Goal: Task Accomplishment & Management: Use online tool/utility

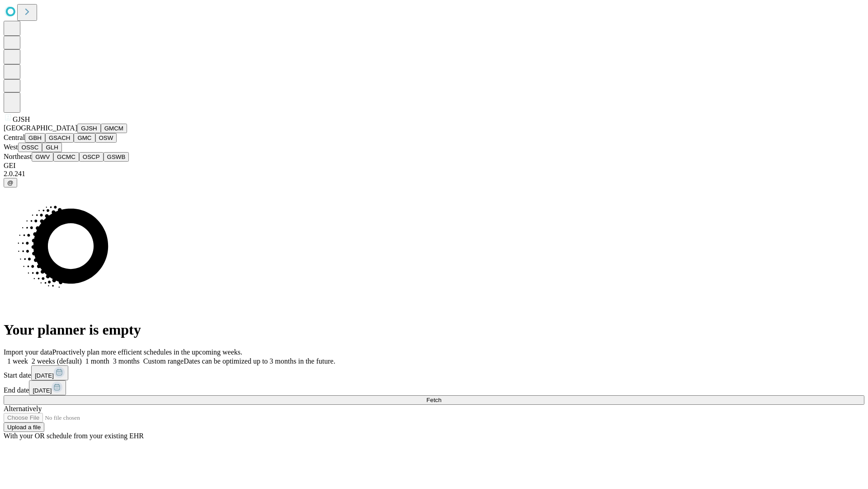
click at [77, 133] on button "GJSH" at bounding box center [89, 127] width 24 height 9
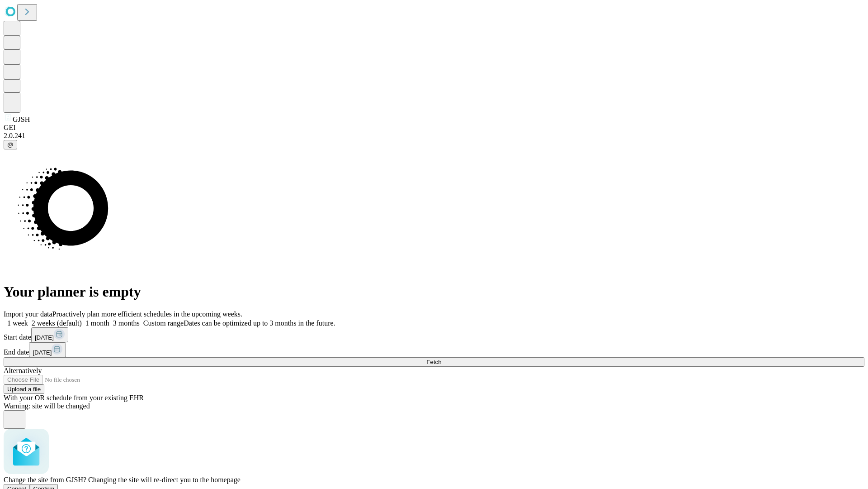
click at [55, 485] on span "Confirm" at bounding box center [43, 488] width 21 height 7
click at [82, 319] on label "2 weeks (default)" at bounding box center [55, 323] width 54 height 8
click at [441, 358] on span "Fetch" at bounding box center [434, 361] width 15 height 7
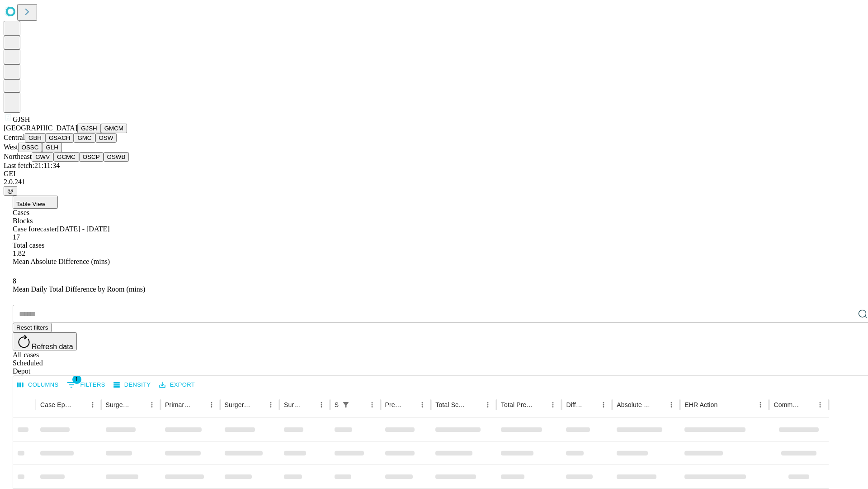
click at [101, 133] on button "GMCM" at bounding box center [114, 127] width 26 height 9
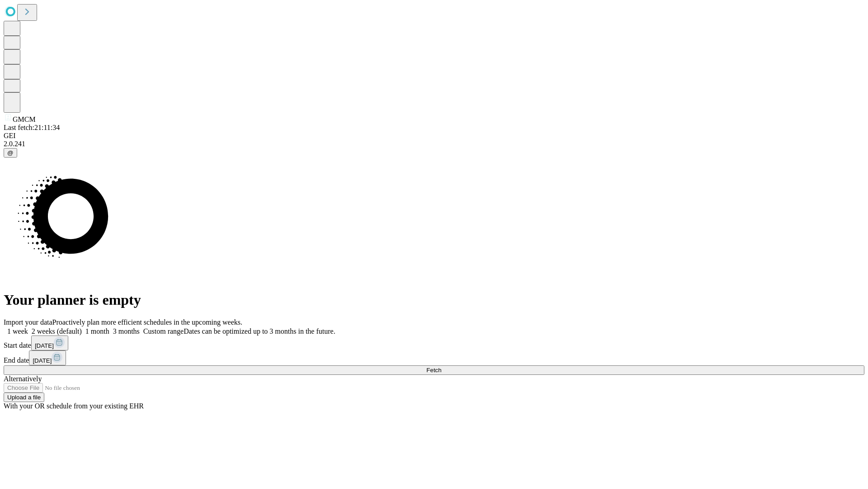
click at [82, 327] on label "2 weeks (default)" at bounding box center [55, 331] width 54 height 8
click at [441, 366] on span "Fetch" at bounding box center [434, 369] width 15 height 7
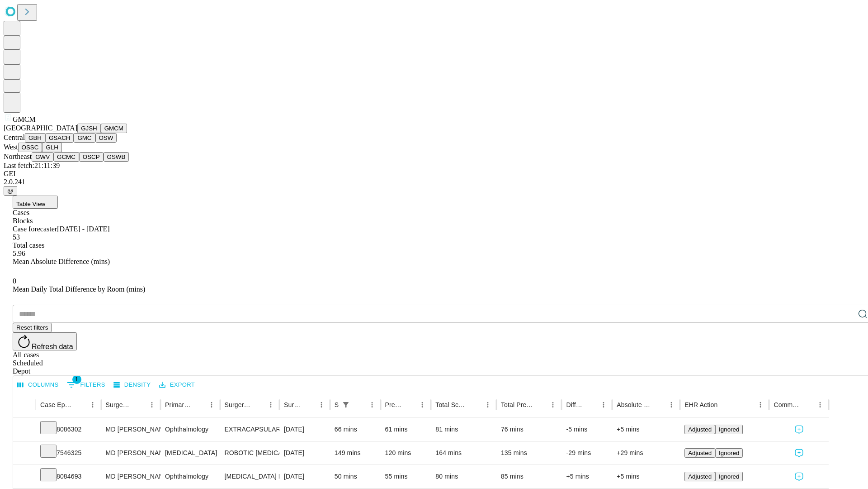
click at [45, 142] on button "GBH" at bounding box center [35, 137] width 20 height 9
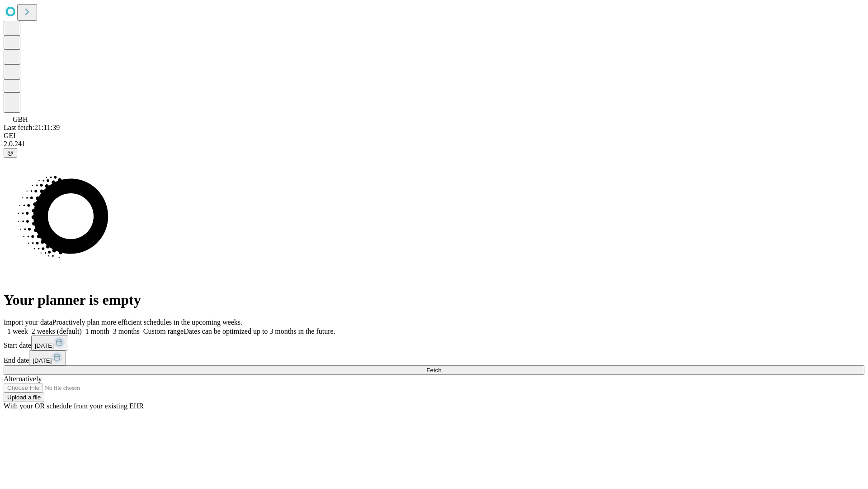
click at [441, 366] on span "Fetch" at bounding box center [434, 369] width 15 height 7
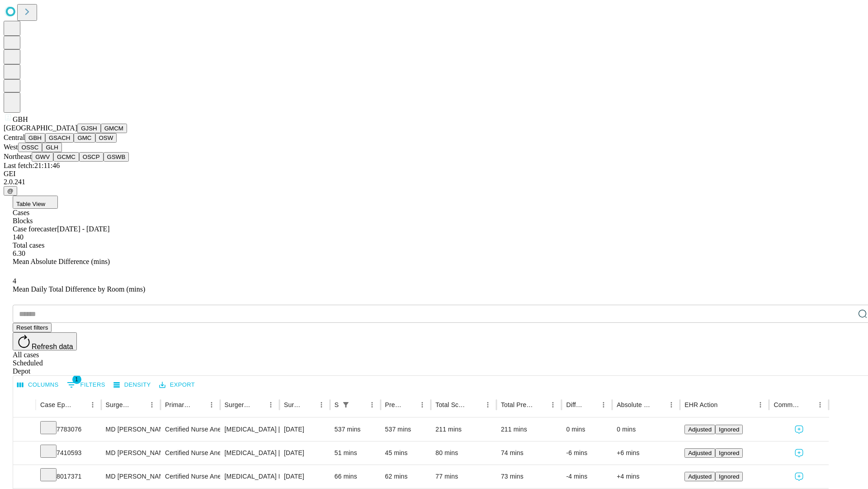
click at [70, 142] on button "GSACH" at bounding box center [59, 137] width 28 height 9
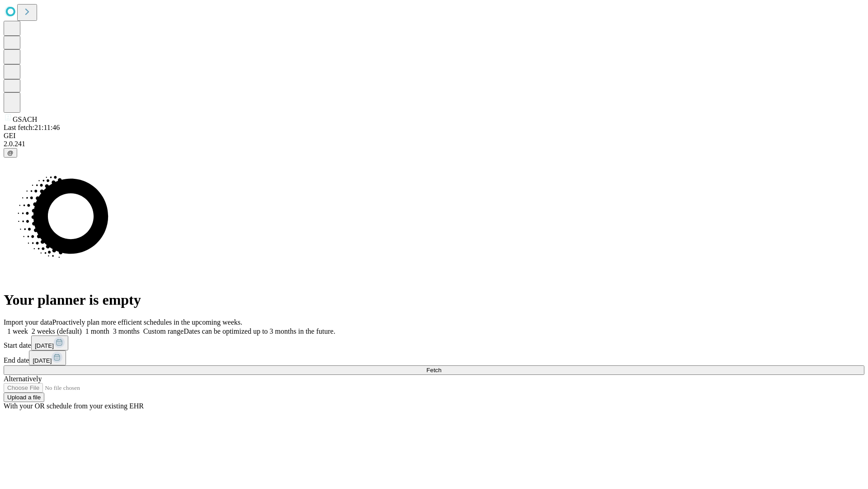
click at [82, 327] on label "2 weeks (default)" at bounding box center [55, 331] width 54 height 8
click at [441, 366] on span "Fetch" at bounding box center [434, 369] width 15 height 7
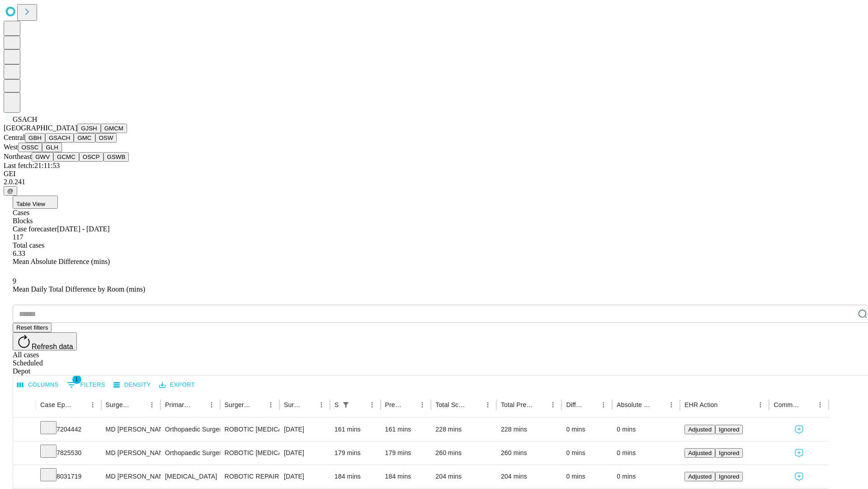
click at [74, 142] on button "GMC" at bounding box center [84, 137] width 21 height 9
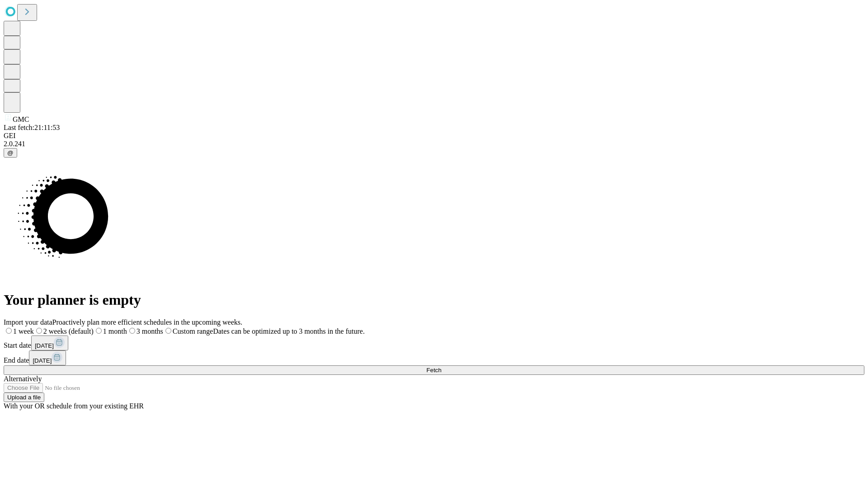
click at [441, 366] on span "Fetch" at bounding box center [434, 369] width 15 height 7
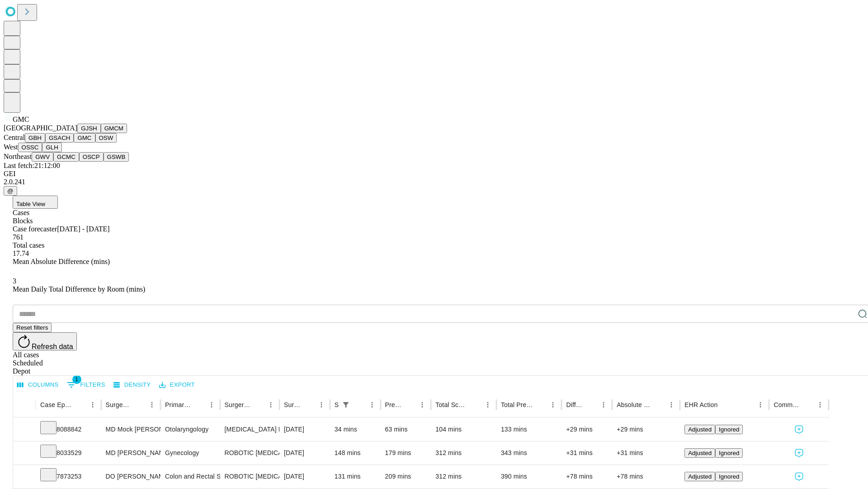
click at [95, 142] on button "OSW" at bounding box center [106, 137] width 22 height 9
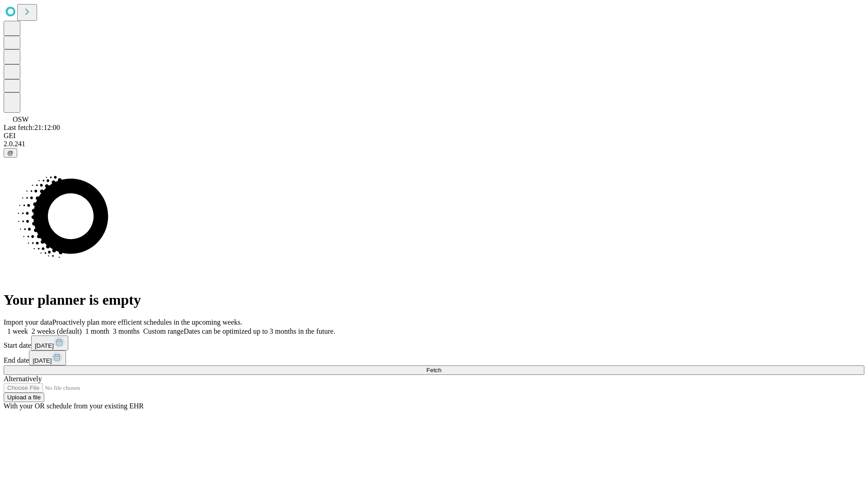
click at [82, 327] on label "2 weeks (default)" at bounding box center [55, 331] width 54 height 8
click at [441, 366] on span "Fetch" at bounding box center [434, 369] width 15 height 7
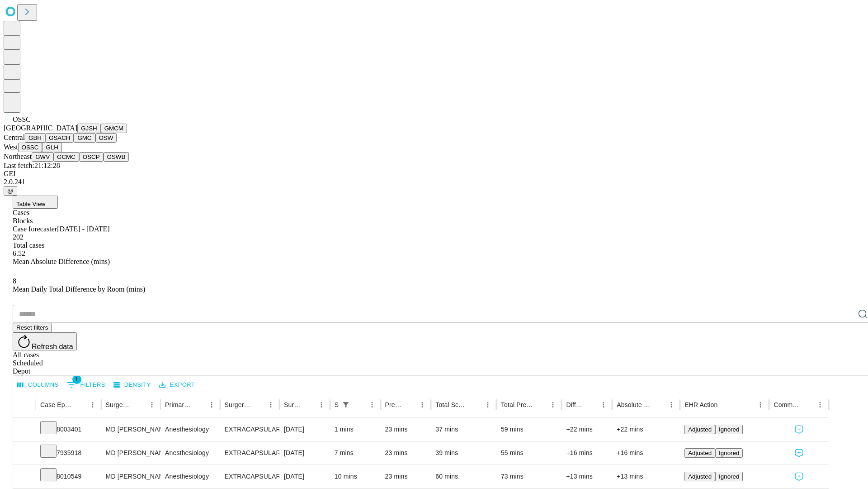
click at [62, 152] on button "GLH" at bounding box center [51, 146] width 19 height 9
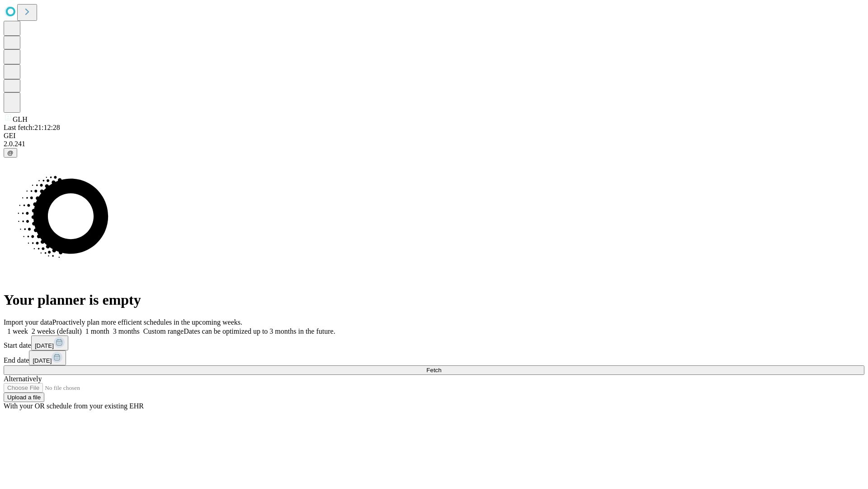
click at [82, 327] on label "2 weeks (default)" at bounding box center [55, 331] width 54 height 8
click at [441, 366] on span "Fetch" at bounding box center [434, 369] width 15 height 7
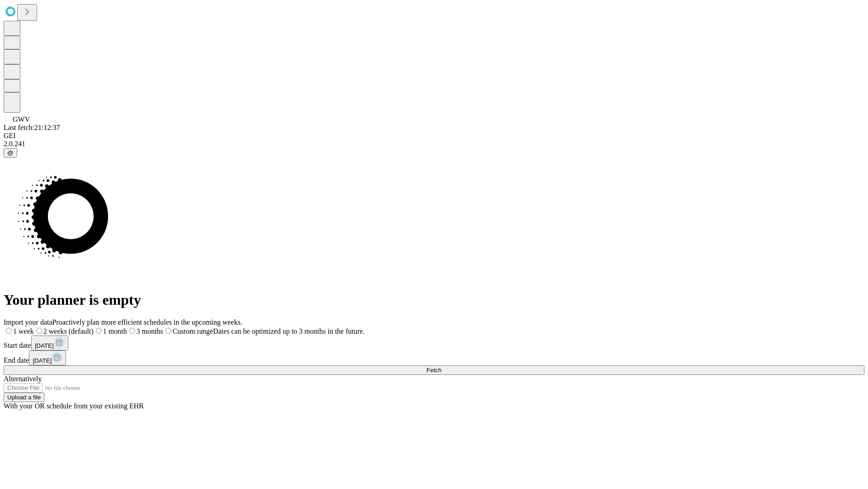
click at [94, 327] on label "2 weeks (default)" at bounding box center [64, 331] width 60 height 8
click at [441, 366] on span "Fetch" at bounding box center [434, 369] width 15 height 7
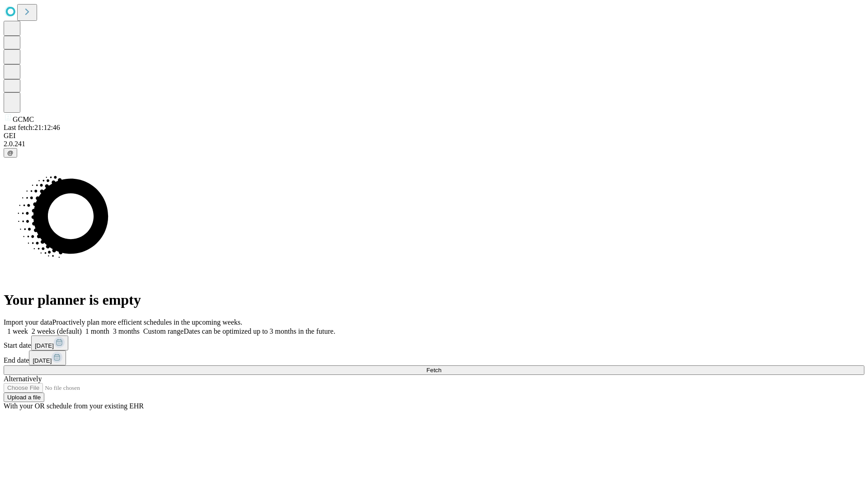
click at [82, 327] on label "2 weeks (default)" at bounding box center [55, 331] width 54 height 8
click at [441, 366] on span "Fetch" at bounding box center [434, 369] width 15 height 7
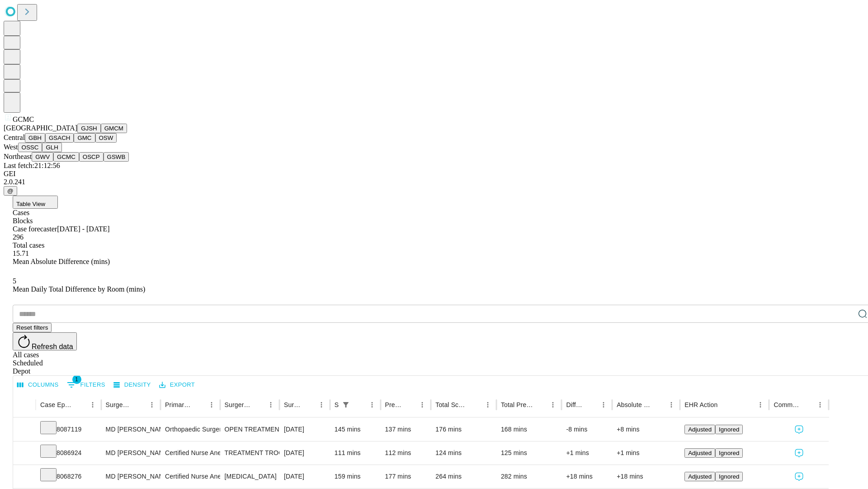
click at [79, 161] on button "OSCP" at bounding box center [91, 156] width 24 height 9
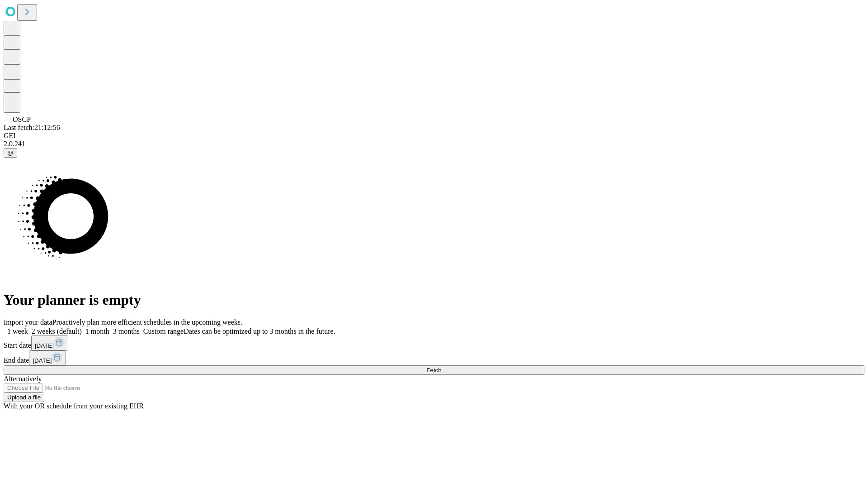
click at [82, 327] on label "2 weeks (default)" at bounding box center [55, 331] width 54 height 8
click at [441, 366] on span "Fetch" at bounding box center [434, 369] width 15 height 7
